Goal: Information Seeking & Learning: Learn about a topic

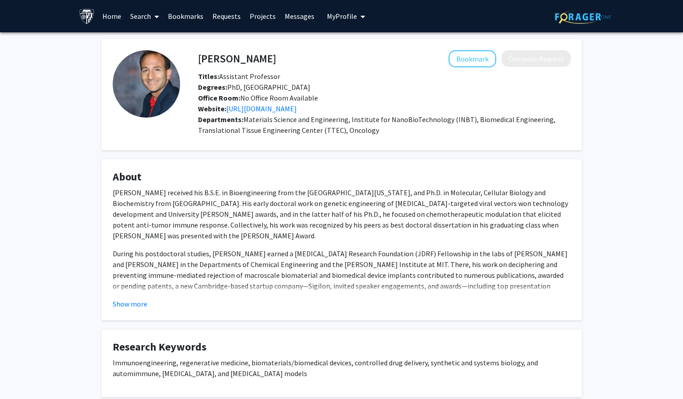
scroll to position [9, 0]
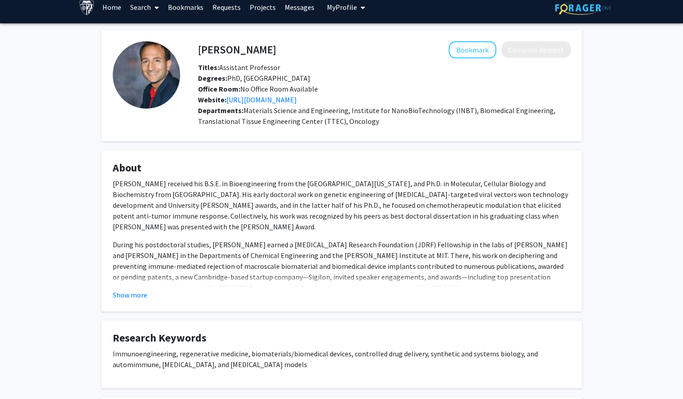
click at [105, 173] on fg-card "About Dr. Joshua C. Doloff received his B.S.E. in Bioengineering from the Unive…" at bounding box center [341, 230] width 480 height 161
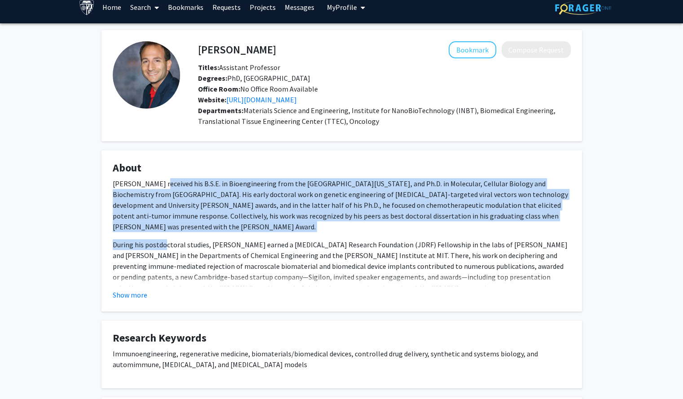
drag, startPoint x: 157, startPoint y: 184, endPoint x: 166, endPoint y: 232, distance: 48.9
click at [166, 232] on div "Dr. Joshua C. Doloff received his B.S.E. in Bioengineering from the University …" at bounding box center [342, 255] width 458 height 154
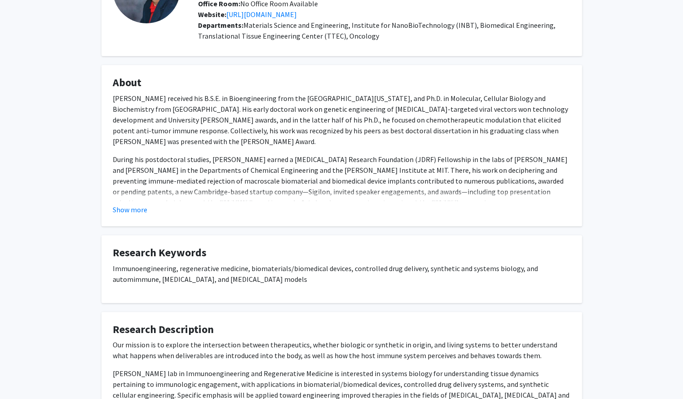
scroll to position [181, 0]
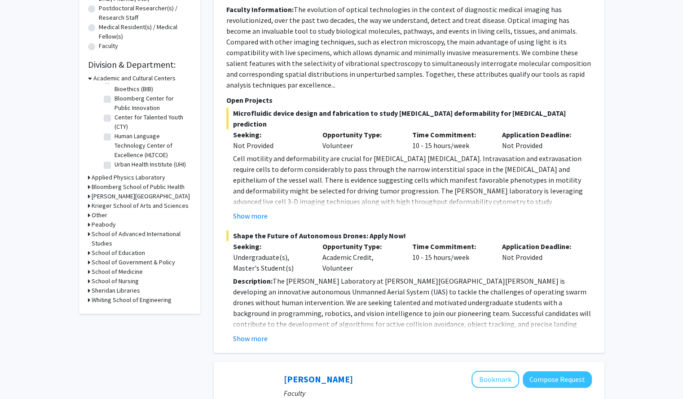
scroll to position [217, 0]
click at [117, 275] on h3 "School of Medicine" at bounding box center [117, 272] width 51 height 9
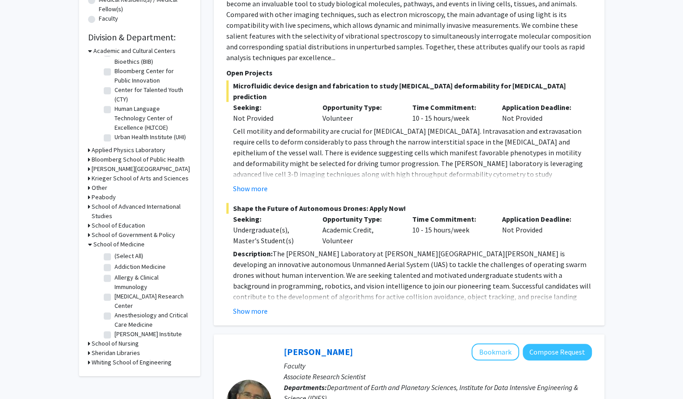
scroll to position [251, 0]
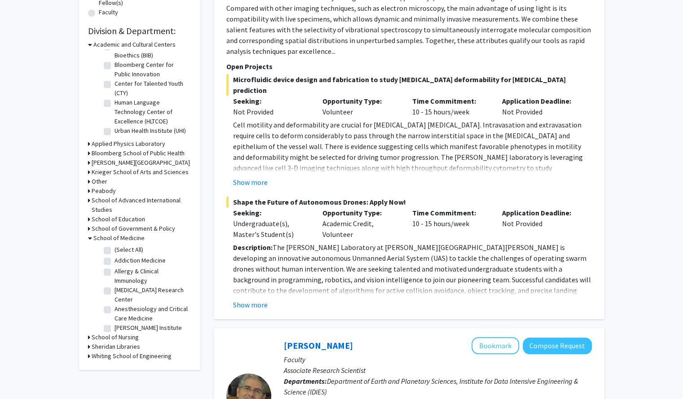
click at [126, 248] on label "(Select All)" at bounding box center [128, 249] width 29 height 9
click at [120, 248] on input "(Select All)" at bounding box center [117, 248] width 6 height 6
checkbox input "true"
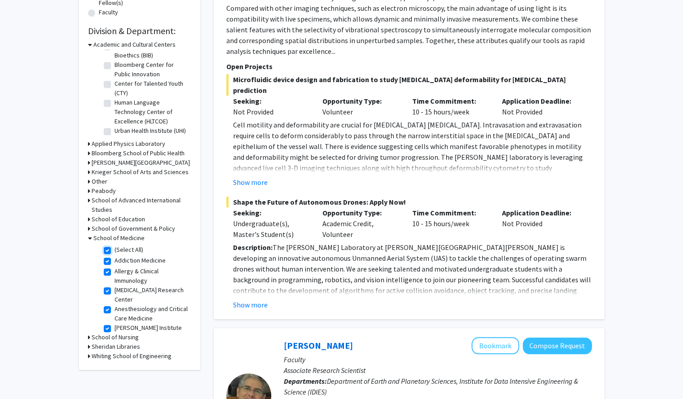
checkbox input "true"
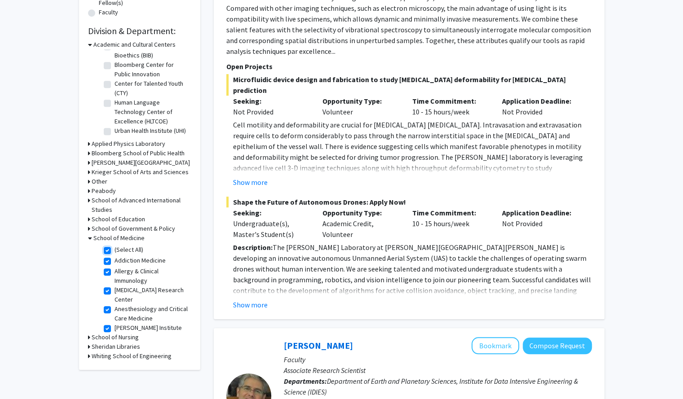
checkbox input "true"
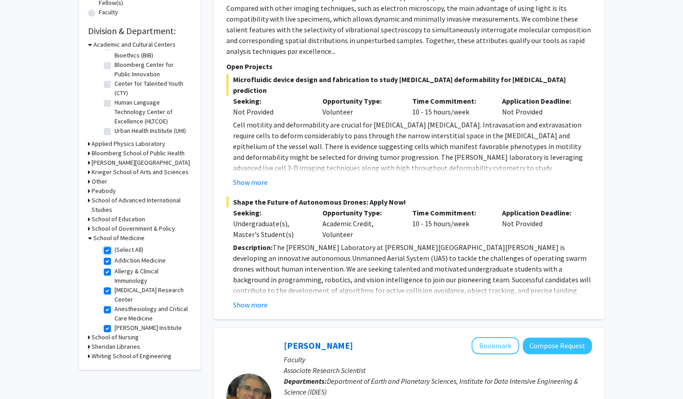
checkbox input "true"
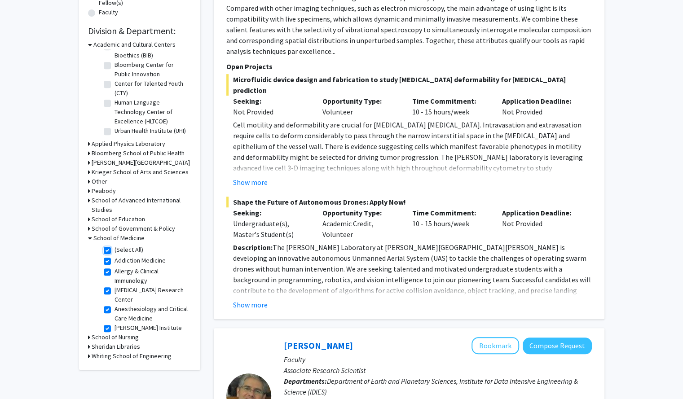
checkbox input "true"
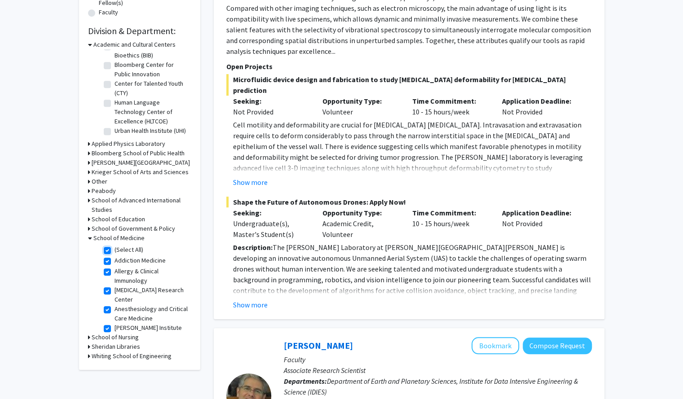
checkbox input "true"
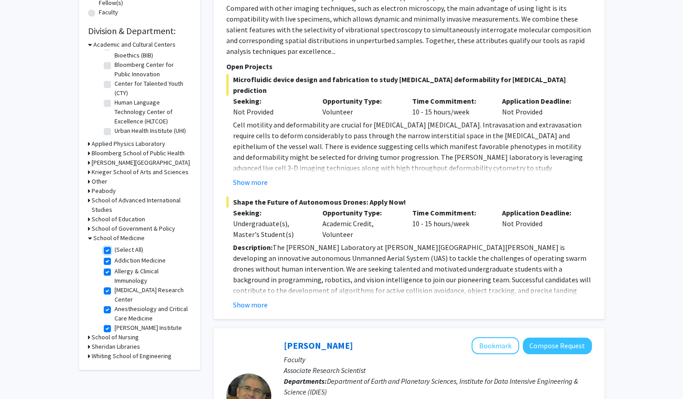
checkbox input "true"
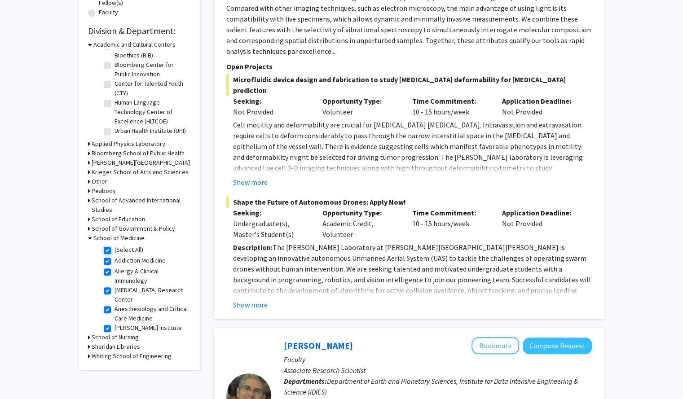
checkbox input "true"
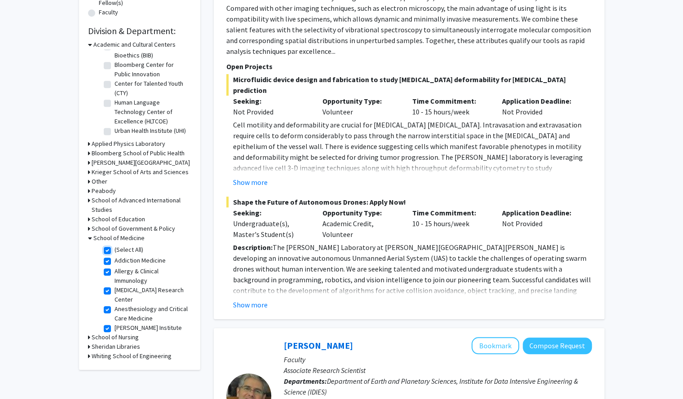
checkbox input "true"
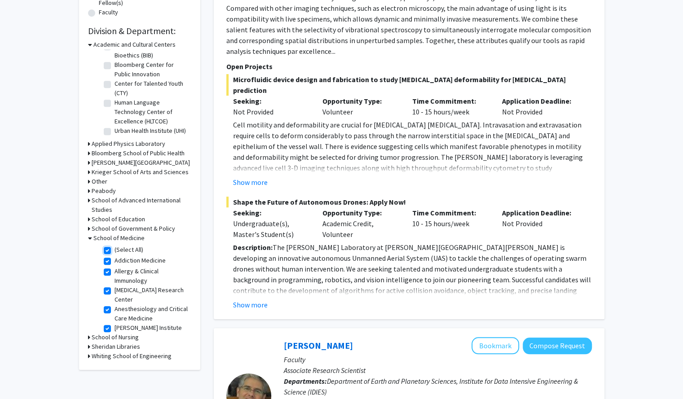
checkbox input "true"
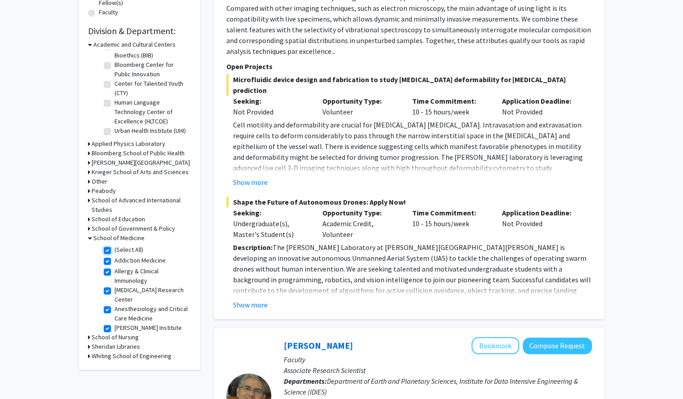
checkbox input "true"
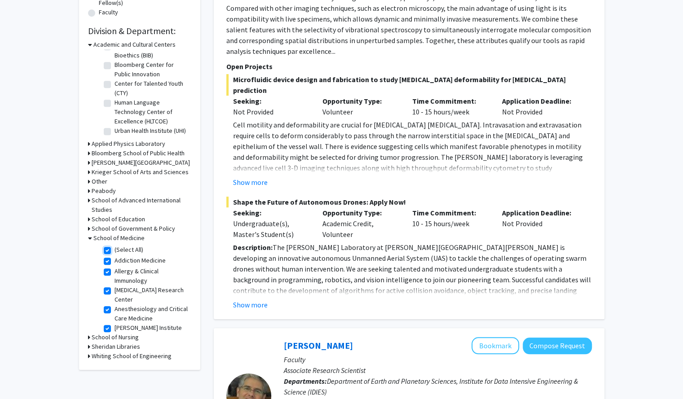
checkbox input "true"
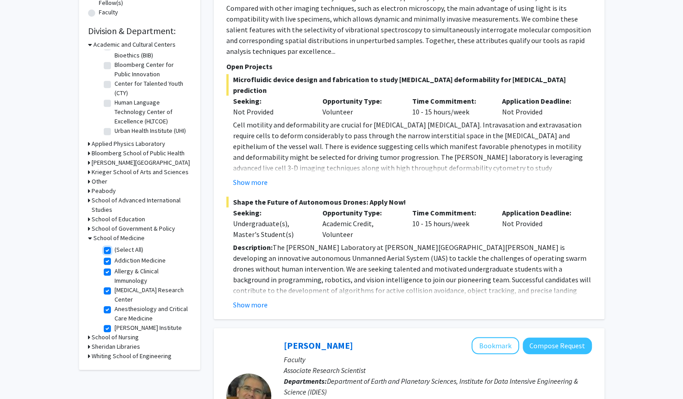
checkbox input "true"
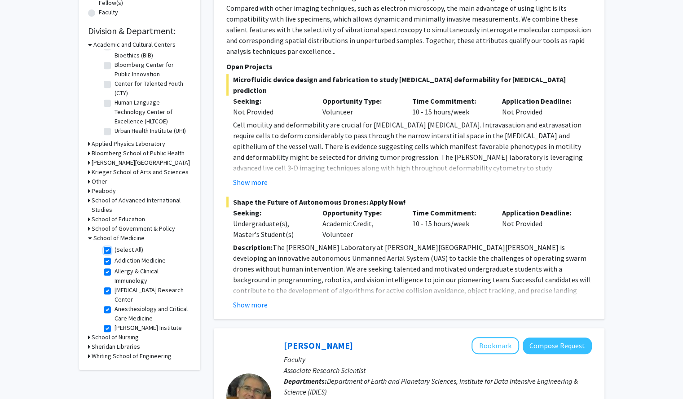
checkbox input "true"
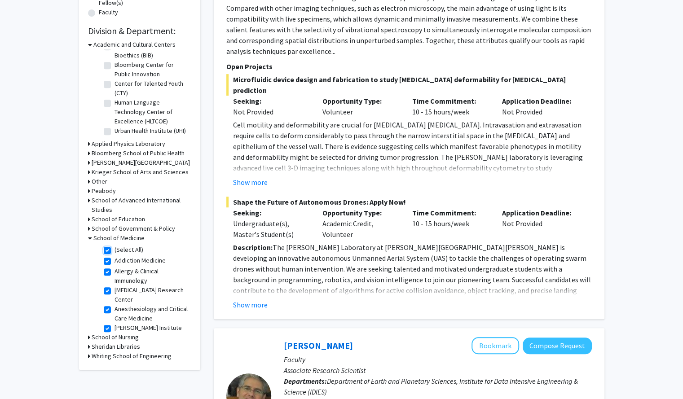
checkbox input "true"
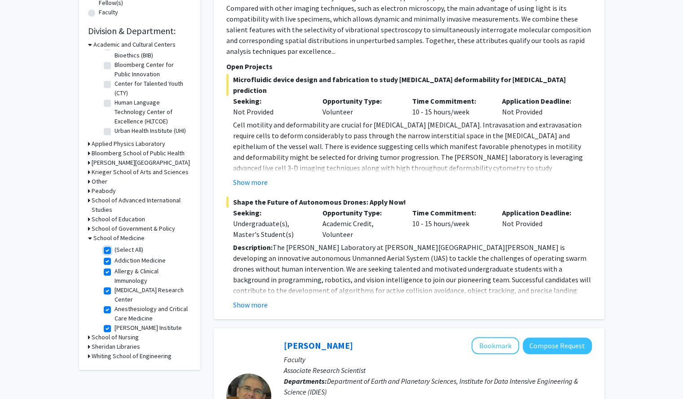
checkbox input "true"
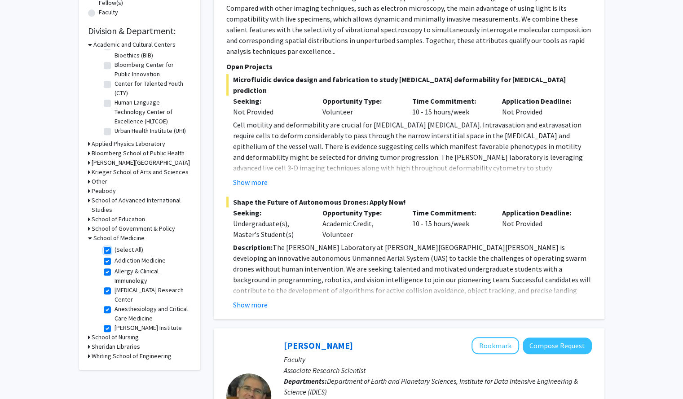
checkbox input "true"
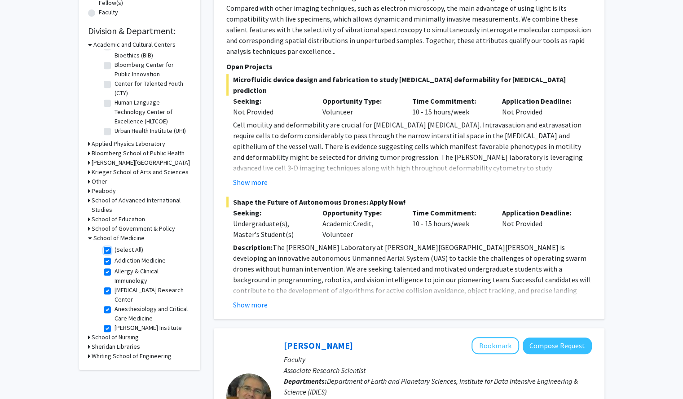
checkbox input "true"
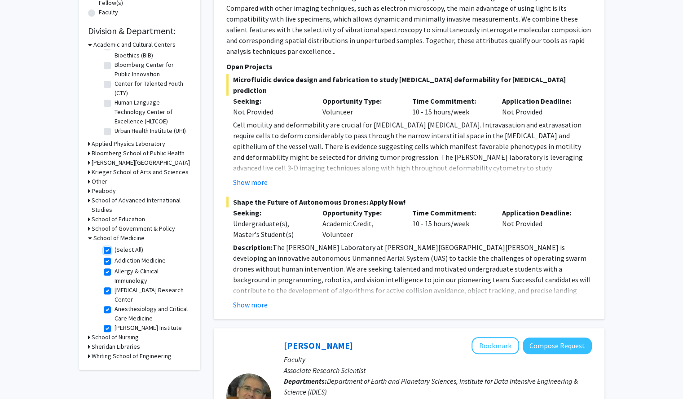
checkbox input "true"
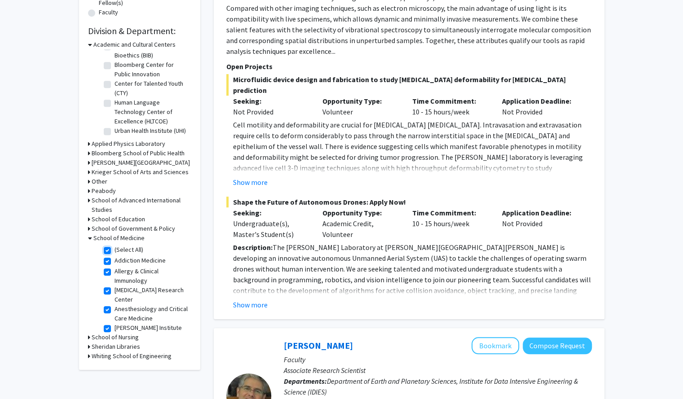
checkbox input "true"
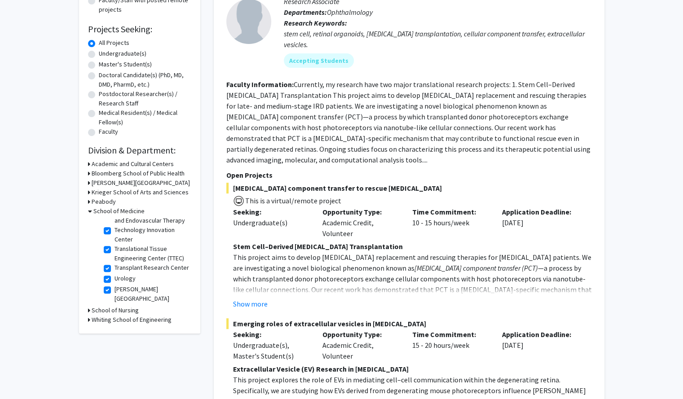
scroll to position [1498, 0]
click at [140, 321] on h3 "Whiting School of Engineering" at bounding box center [132, 319] width 80 height 9
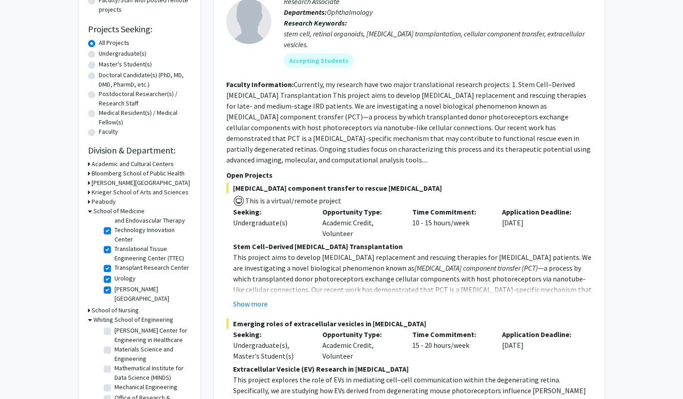
scroll to position [267, 0]
click at [141, 357] on label "Materials Science and Engineering" at bounding box center [151, 354] width 75 height 19
click at [120, 351] on input "Materials Science and Engineering" at bounding box center [117, 348] width 6 height 6
checkbox input "true"
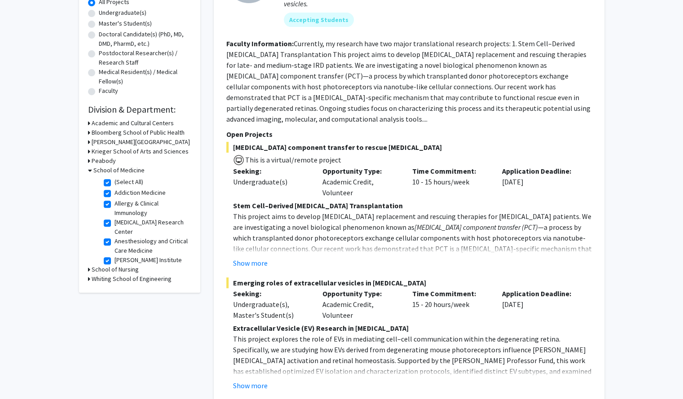
scroll to position [174, 0]
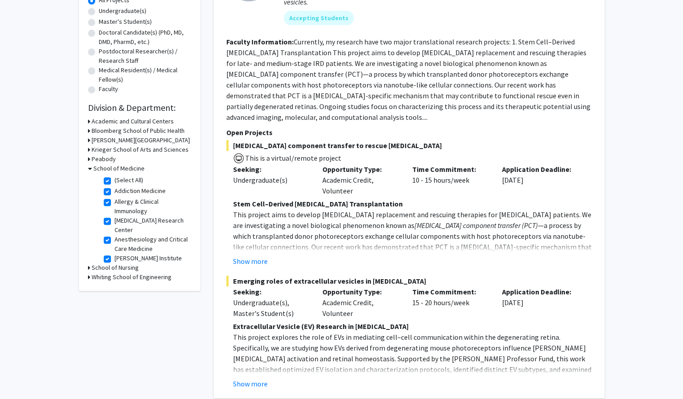
click at [139, 277] on h3 "Whiting School of Engineering" at bounding box center [132, 276] width 80 height 9
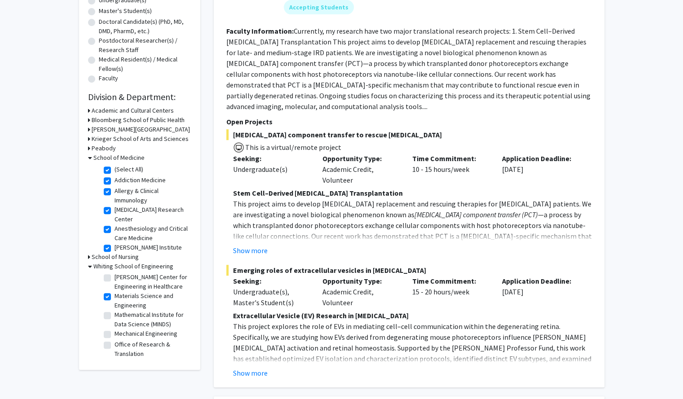
scroll to position [192, 0]
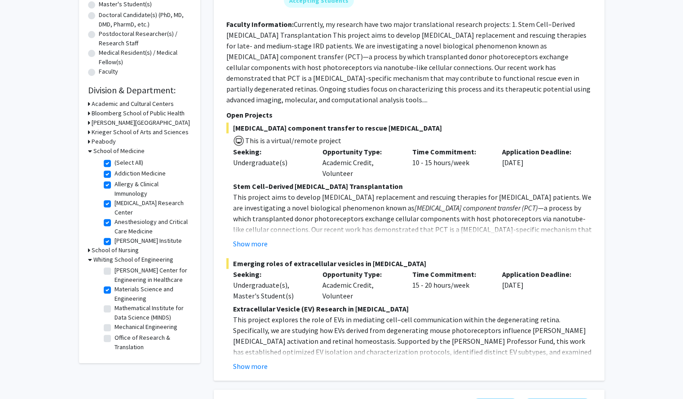
click at [114, 162] on label "(Select All)" at bounding box center [128, 162] width 29 height 9
click at [114, 162] on input "(Select All)" at bounding box center [117, 161] width 6 height 6
checkbox input "false"
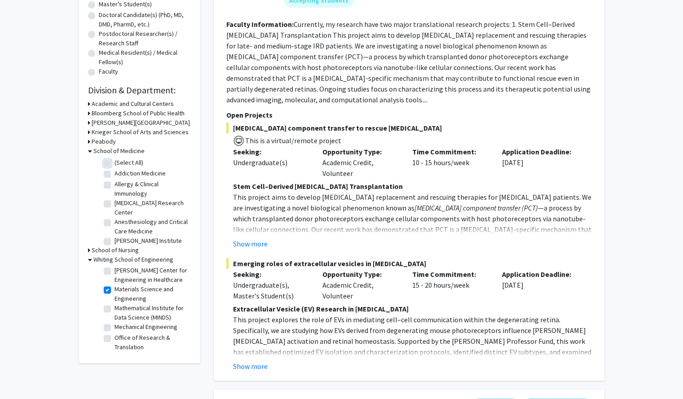
checkbox input "false"
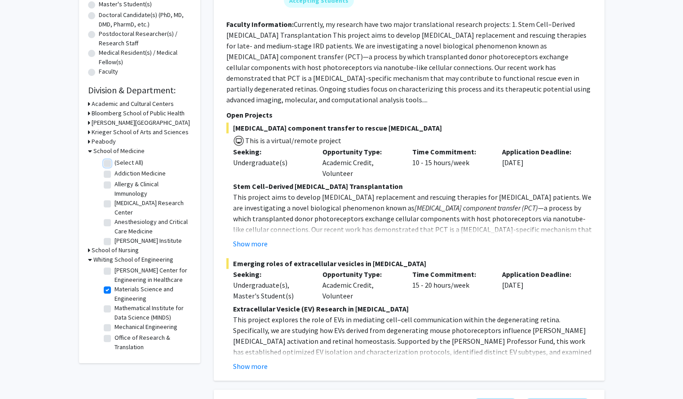
checkbox input "false"
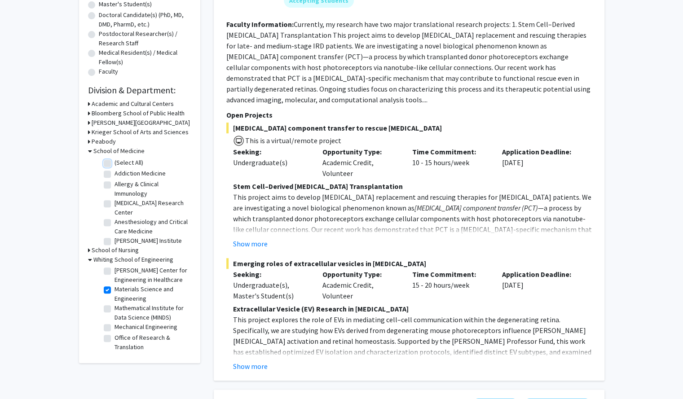
checkbox input "false"
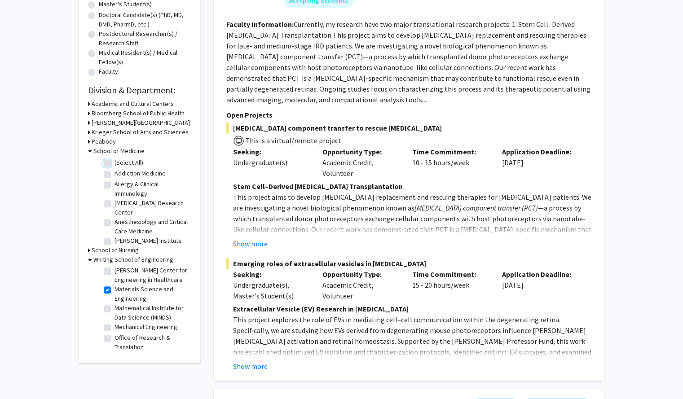
checkbox input "false"
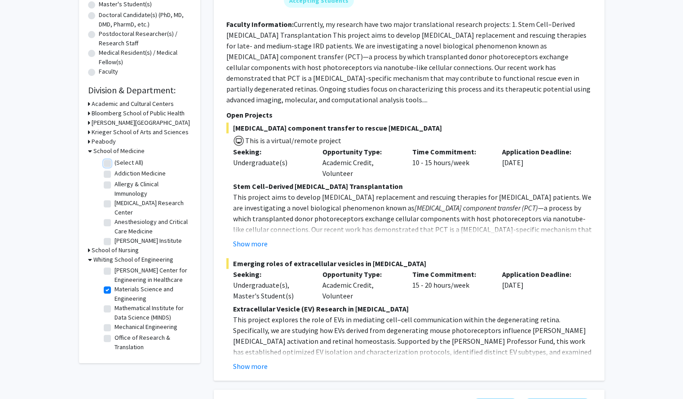
checkbox input "false"
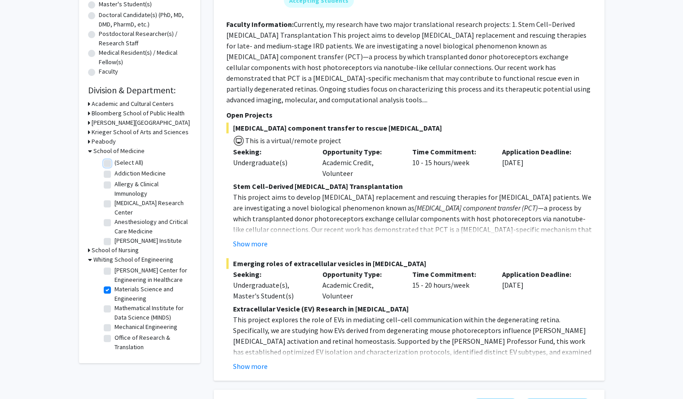
checkbox input "false"
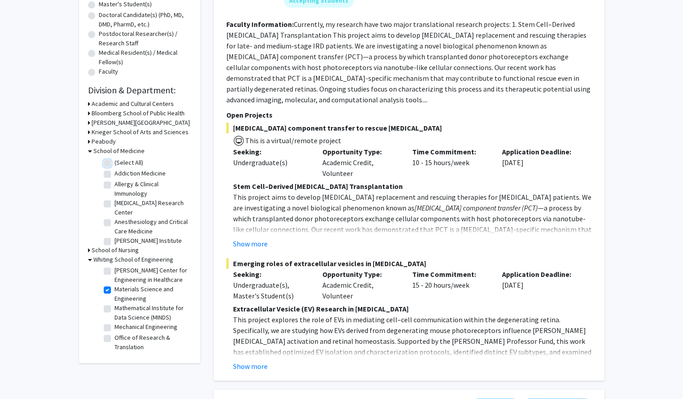
checkbox input "false"
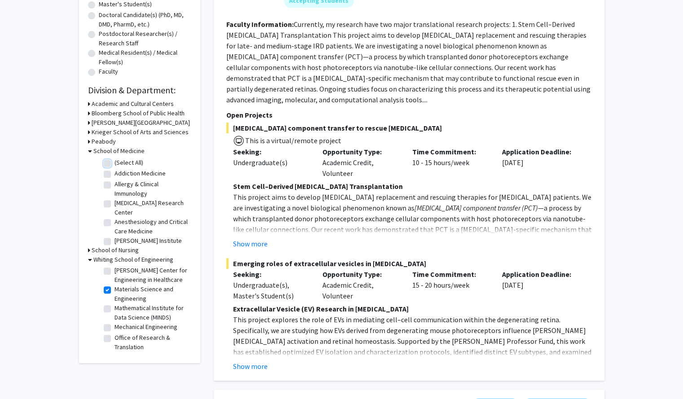
checkbox input "false"
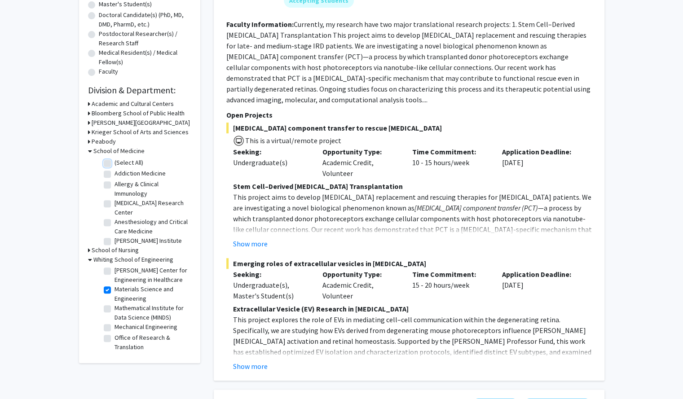
checkbox input "false"
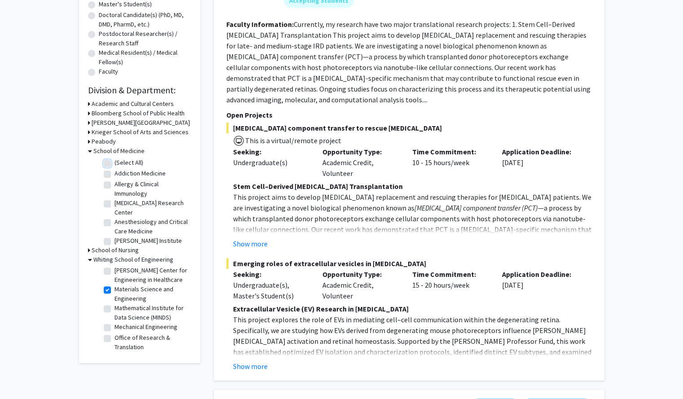
checkbox input "false"
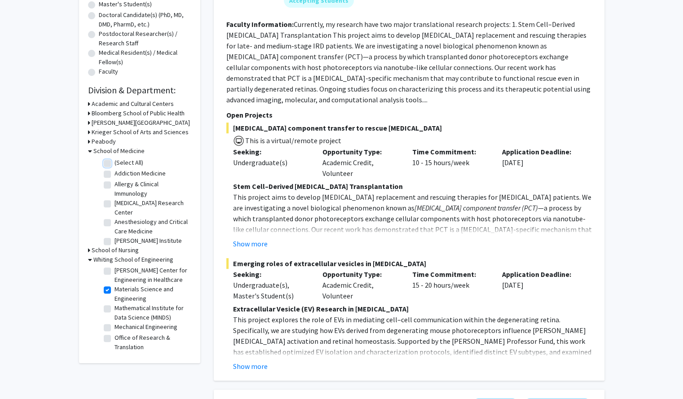
checkbox input "false"
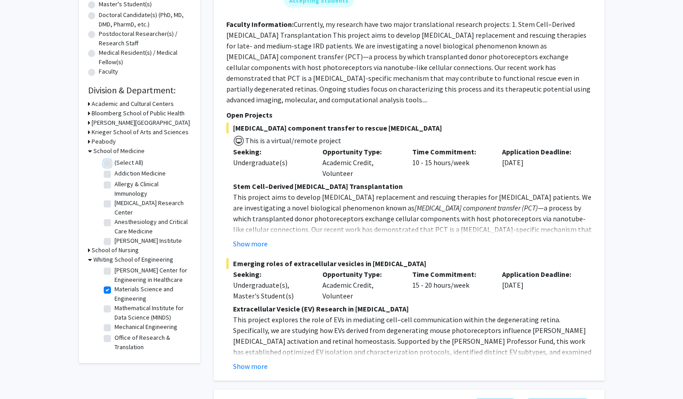
checkbox input "false"
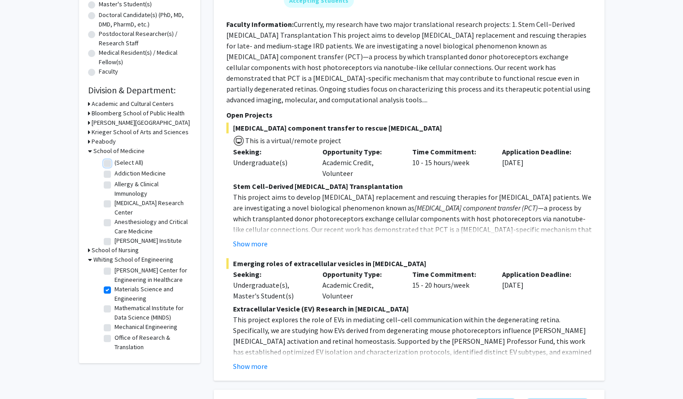
checkbox input "false"
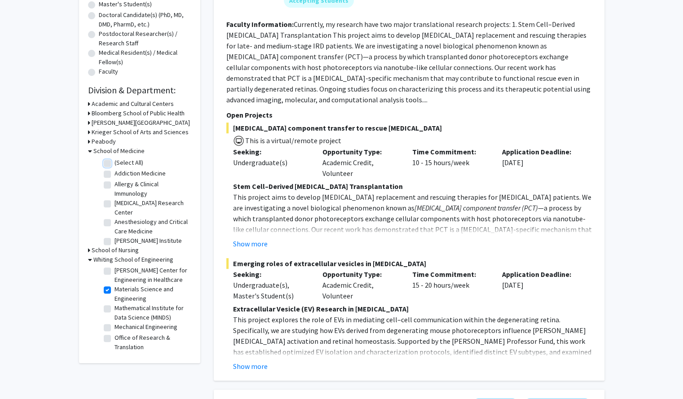
checkbox input "false"
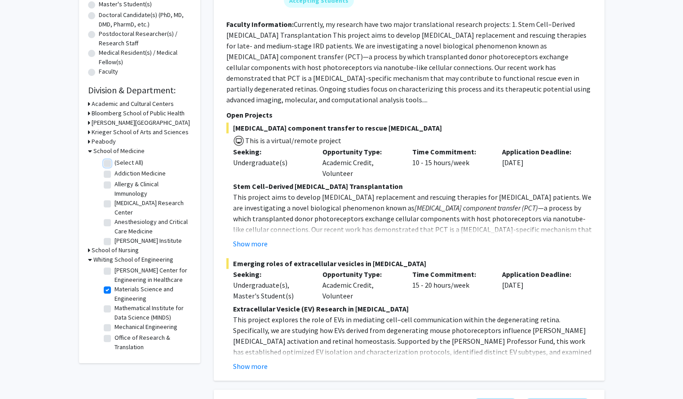
checkbox input "false"
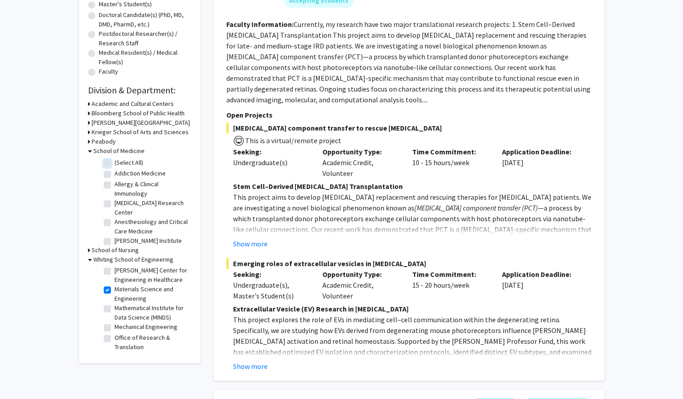
checkbox input "false"
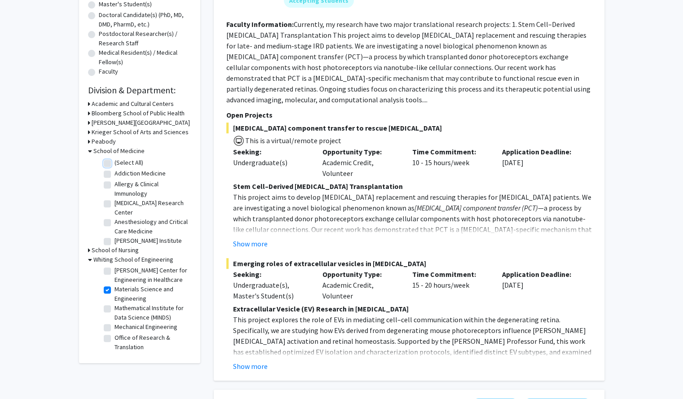
checkbox input "false"
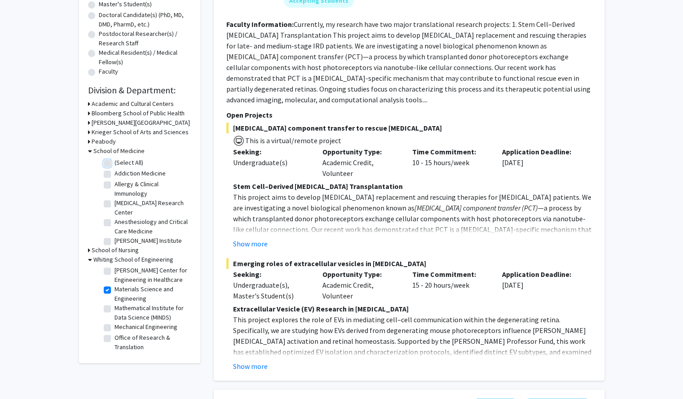
checkbox input "false"
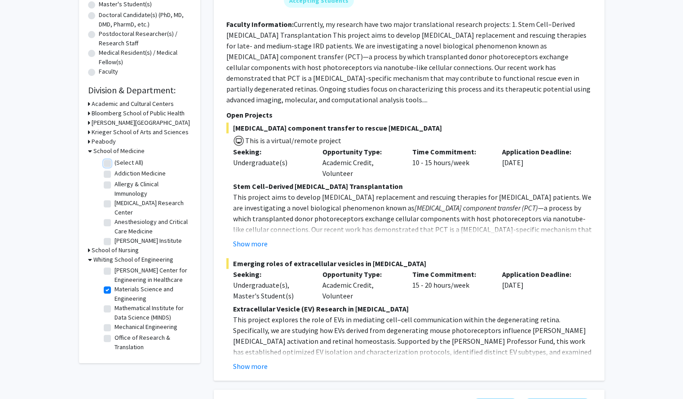
checkbox input "false"
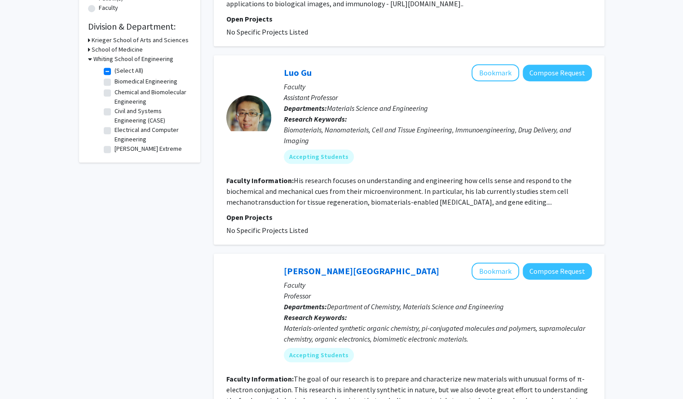
scroll to position [255, 0]
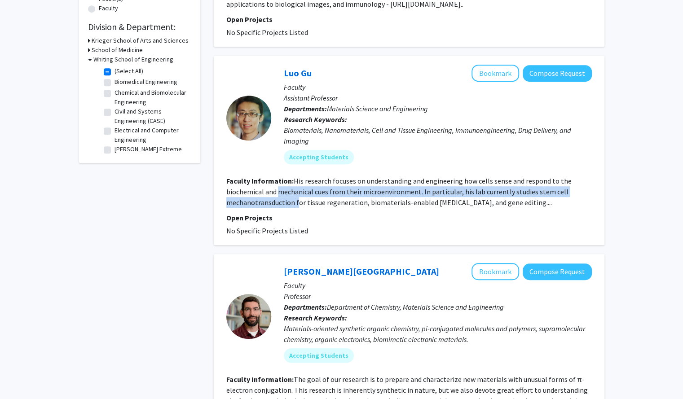
drag, startPoint x: 278, startPoint y: 186, endPoint x: 296, endPoint y: 208, distance: 28.0
click at [296, 208] on fg-search-faculty "Luo Gu Bookmark Compose Request Faculty Assistant Professor Departments: Materi…" at bounding box center [408, 150] width 365 height 171
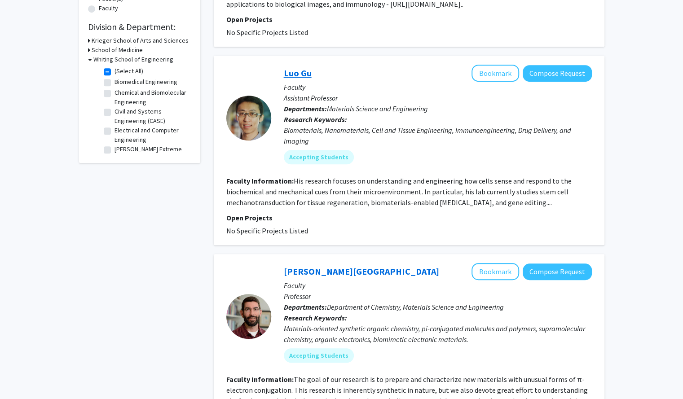
click at [303, 70] on link "Luo Gu" at bounding box center [298, 72] width 28 height 11
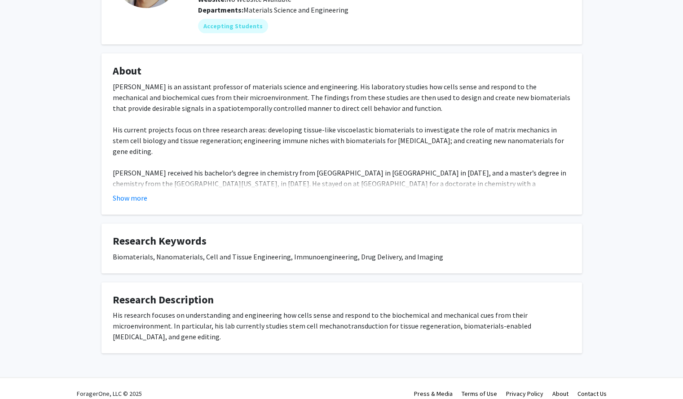
scroll to position [110, 0]
click at [126, 195] on button "Show more" at bounding box center [130, 197] width 35 height 11
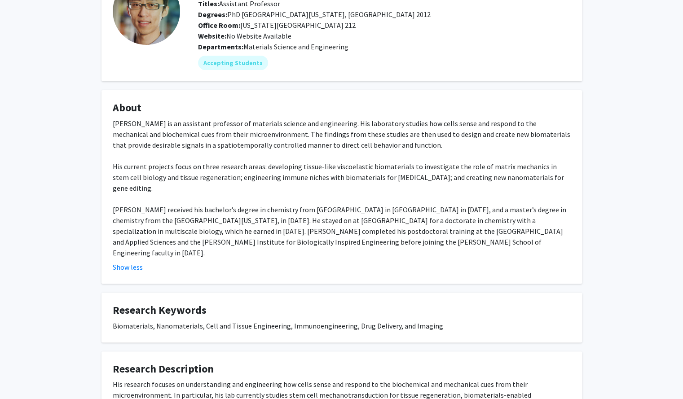
scroll to position [141, 0]
